Goal: Check status: Check status

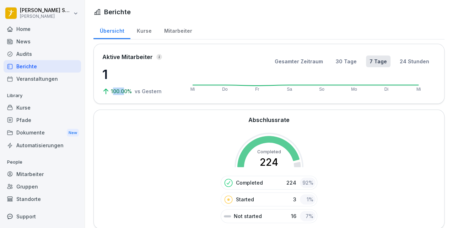
drag, startPoint x: 114, startPoint y: 92, endPoint x: 124, endPoint y: 91, distance: 9.6
click at [124, 91] on p "100.00%" at bounding box center [122, 90] width 22 height 7
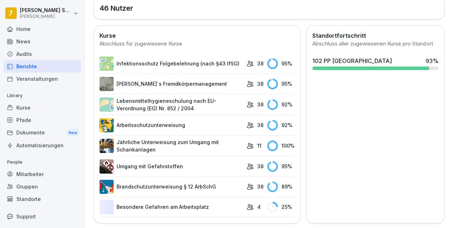
scroll to position [248, 0]
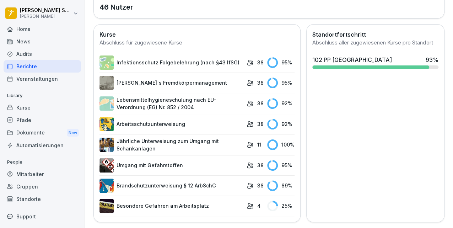
click at [162, 202] on link "Besondere Gefahren am Arbeitsplatz" at bounding box center [171, 206] width 144 height 14
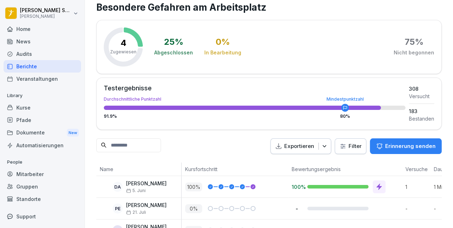
scroll to position [63, 0]
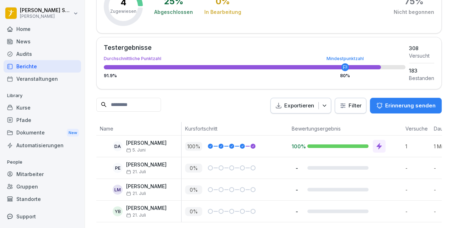
click at [19, 66] on div "Berichte" at bounding box center [42, 66] width 77 height 12
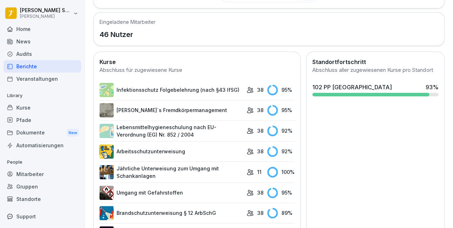
scroll to position [248, 0]
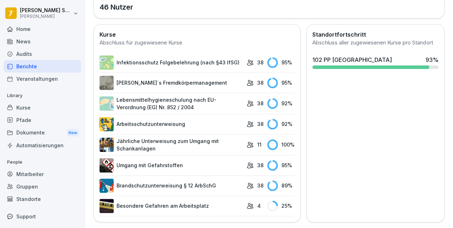
click at [150, 183] on link "Brandschutzunterweisung § 12 ArbSchG" at bounding box center [171, 185] width 144 height 14
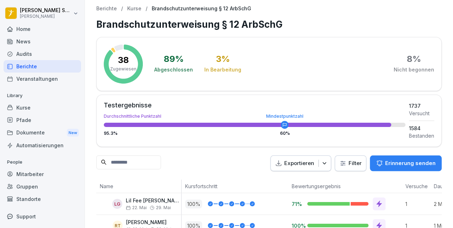
scroll to position [118, 0]
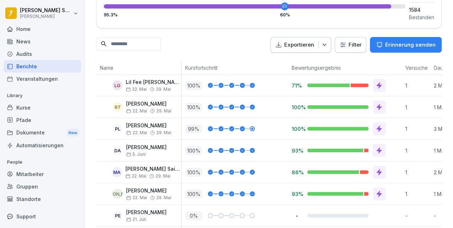
click at [252, 128] on div at bounding box center [252, 129] width 2 height 2
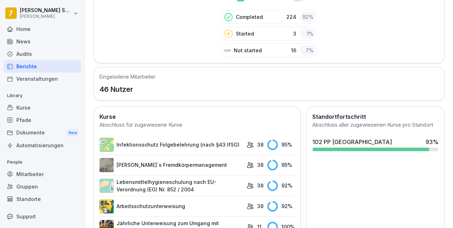
scroll to position [248, 0]
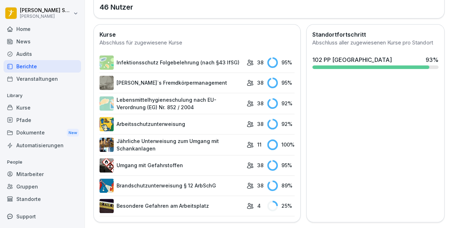
click at [157, 159] on link "Umgang mit Gefahrstoffen" at bounding box center [171, 165] width 144 height 14
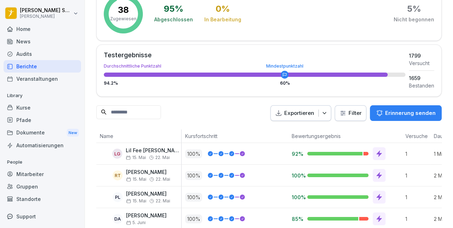
scroll to position [38, 0]
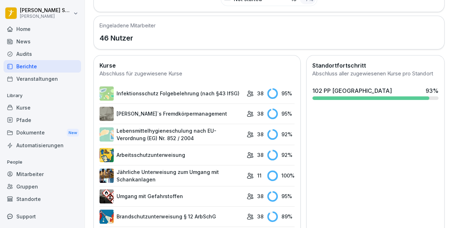
scroll to position [248, 0]
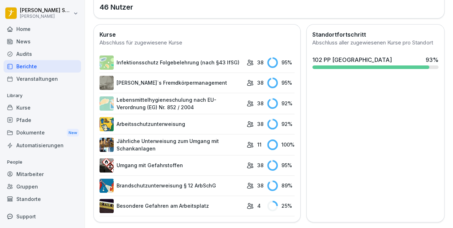
click at [155, 117] on link "Arbeitsschutzunterweisung" at bounding box center [171, 124] width 144 height 14
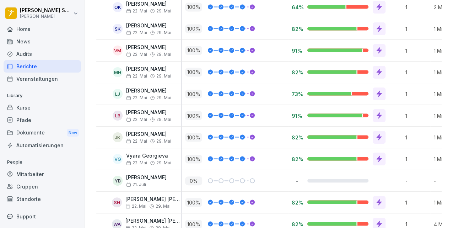
scroll to position [796, 0]
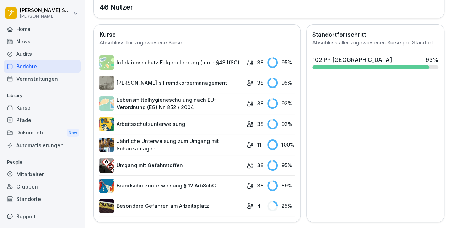
scroll to position [200, 0]
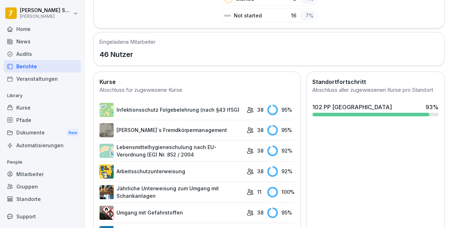
click at [35, 172] on div "Mitarbeiter" at bounding box center [42, 174] width 77 height 12
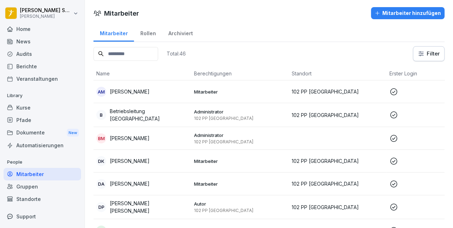
click at [132, 91] on p "[PERSON_NAME]" at bounding box center [130, 91] width 40 height 7
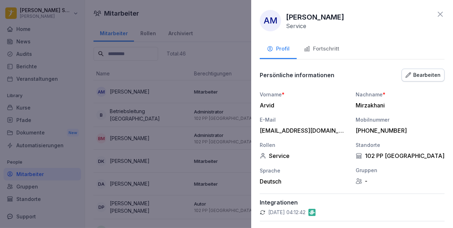
click at [310, 50] on div "Fortschritt" at bounding box center [322, 49] width 36 height 8
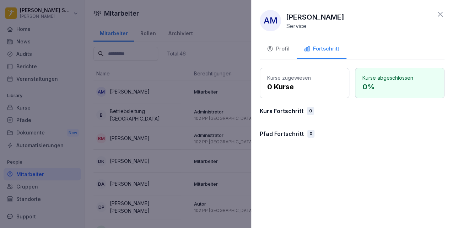
click at [169, 61] on div at bounding box center [226, 114] width 453 height 228
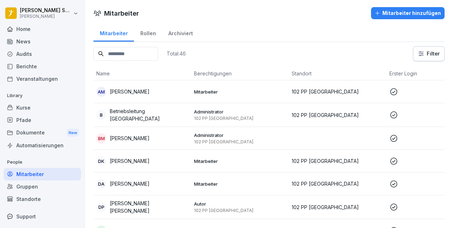
click at [132, 158] on p "[PERSON_NAME]" at bounding box center [130, 160] width 40 height 7
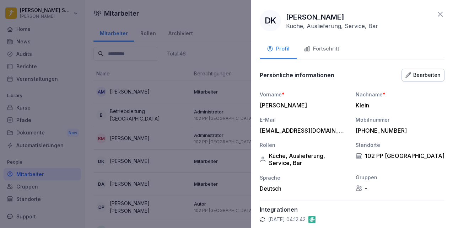
click at [315, 50] on div "Fortschritt" at bounding box center [322, 49] width 36 height 8
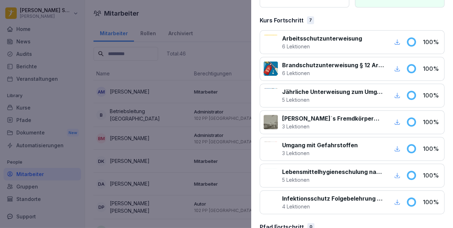
scroll to position [83, 0]
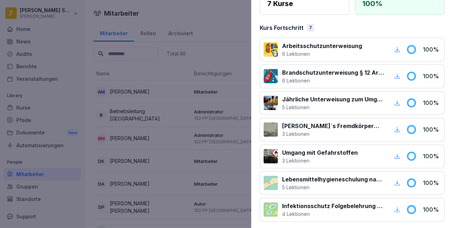
click at [215, 47] on div at bounding box center [226, 114] width 453 height 228
